Goal: Navigation & Orientation: Understand site structure

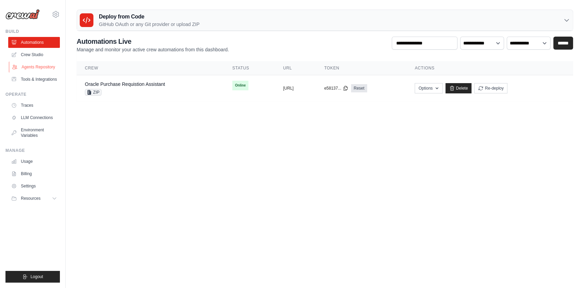
click at [42, 64] on link "Agents Repository" at bounding box center [35, 67] width 52 height 11
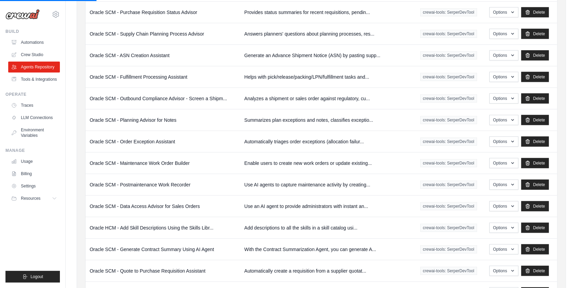
scroll to position [687, 0]
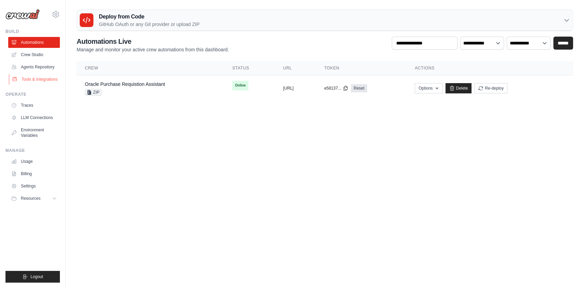
click at [43, 80] on link "Tools & Integrations" at bounding box center [35, 79] width 52 height 11
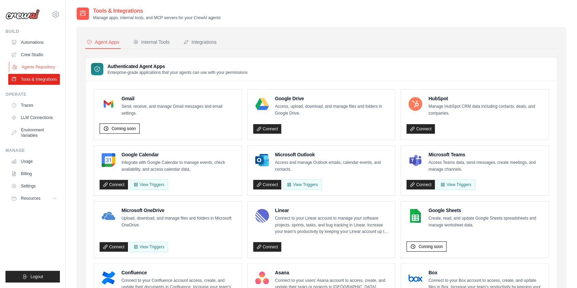
click at [44, 65] on link "Agents Repository" at bounding box center [35, 67] width 52 height 11
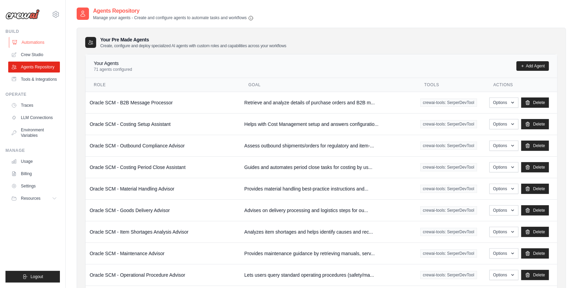
click at [39, 37] on link "Automations" at bounding box center [35, 42] width 52 height 11
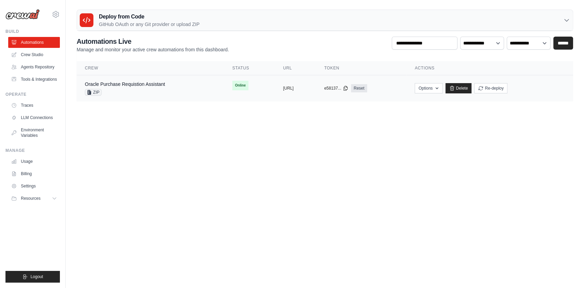
click at [167, 76] on td "Oracle Purchase Requistion Assistant ZIP" at bounding box center [150, 88] width 147 height 26
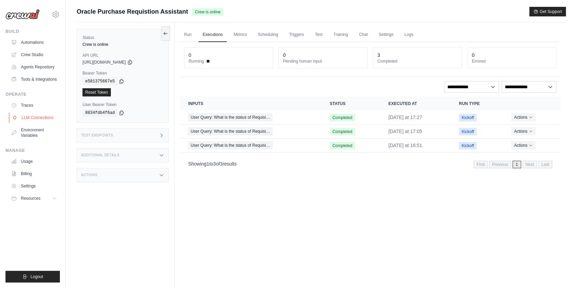
click at [34, 116] on link "LLM Connections" at bounding box center [35, 117] width 52 height 11
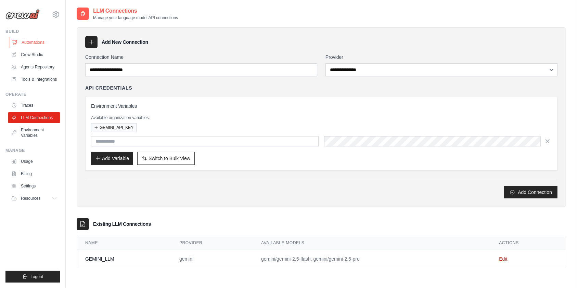
click at [28, 40] on link "Automations" at bounding box center [35, 42] width 52 height 11
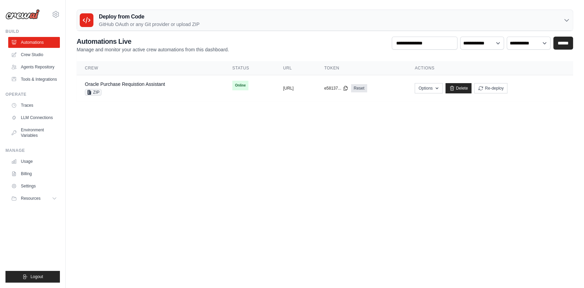
click at [113, 169] on body "pavan.manuguri@winfosolutions.com Settings Build Automations GitHub" at bounding box center [292, 144] width 584 height 288
click at [241, 107] on main "Deploy from Code GitHub OAuth or any Git provider or upload ZIP GitHub OAuth An…" at bounding box center [325, 58] width 518 height 116
click at [236, 151] on body "pavan.manuguri@winfosolutions.com Settings Build Automations GitHub" at bounding box center [292, 144] width 584 height 288
